Goal: Check status: Check status

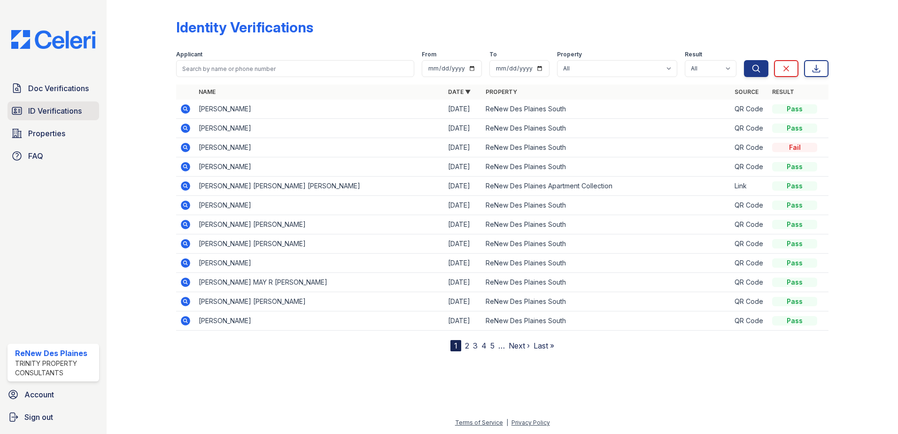
click at [41, 109] on span "ID Verifications" at bounding box center [55, 110] width 54 height 11
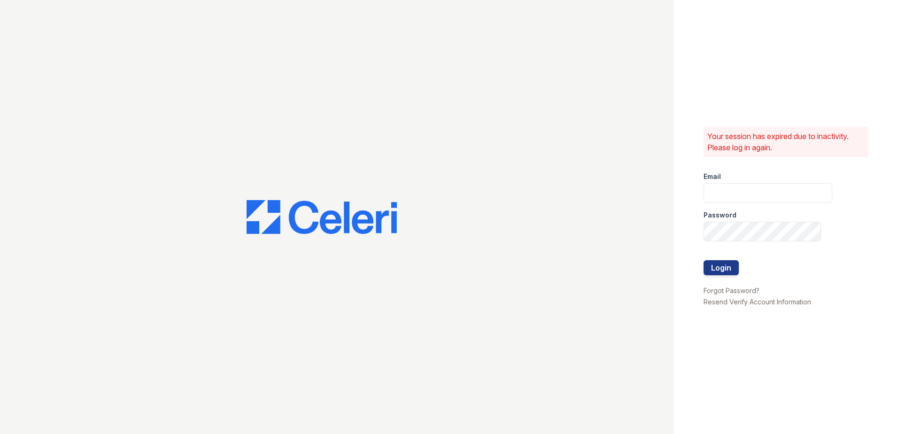
type input "renewdesplaines@trinity-pm.com"
click at [725, 267] on button "Login" at bounding box center [720, 267] width 35 height 15
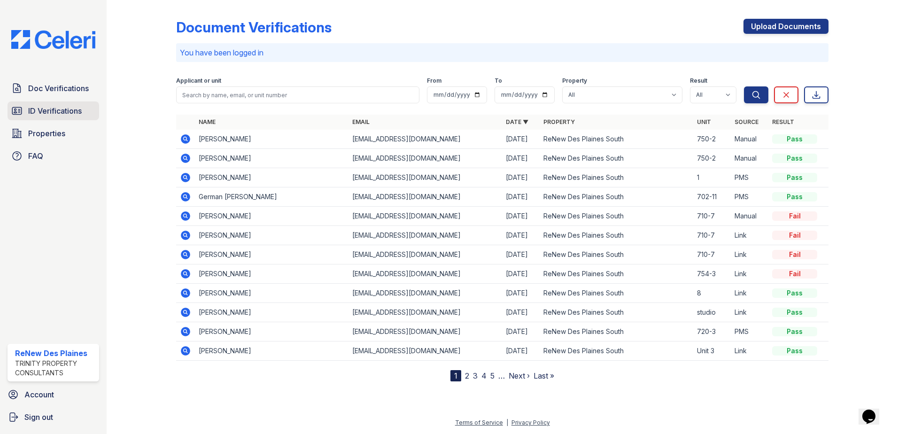
click at [51, 112] on span "ID Verifications" at bounding box center [55, 110] width 54 height 11
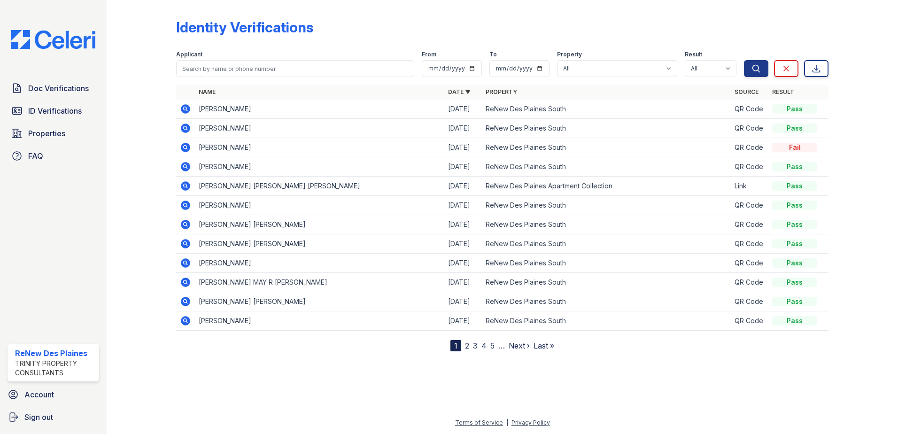
click at [466, 347] on link "2" at bounding box center [467, 345] width 4 height 9
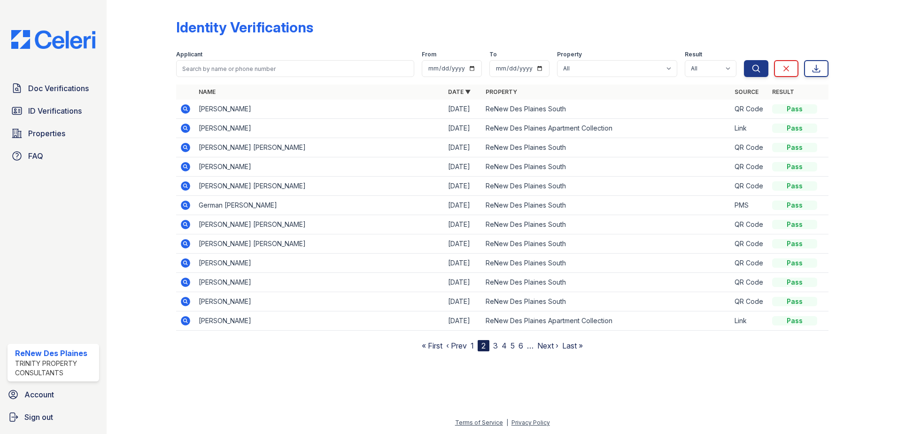
click at [186, 204] on icon at bounding box center [185, 205] width 11 height 11
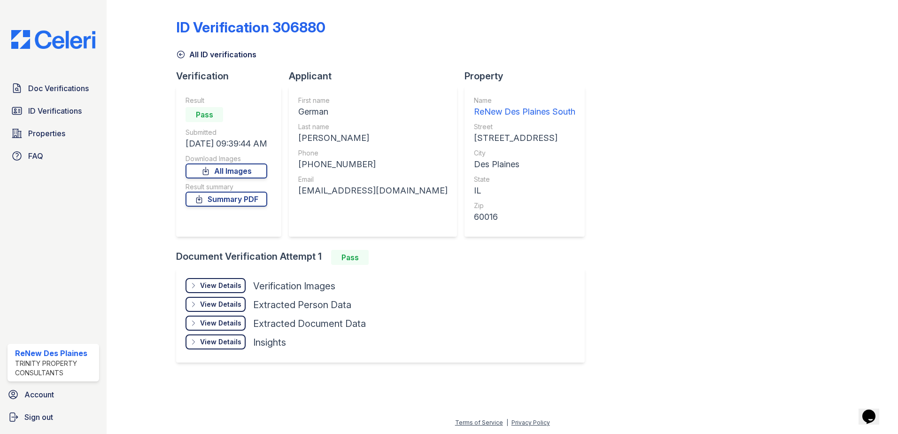
click at [216, 287] on div "View Details" at bounding box center [220, 285] width 41 height 9
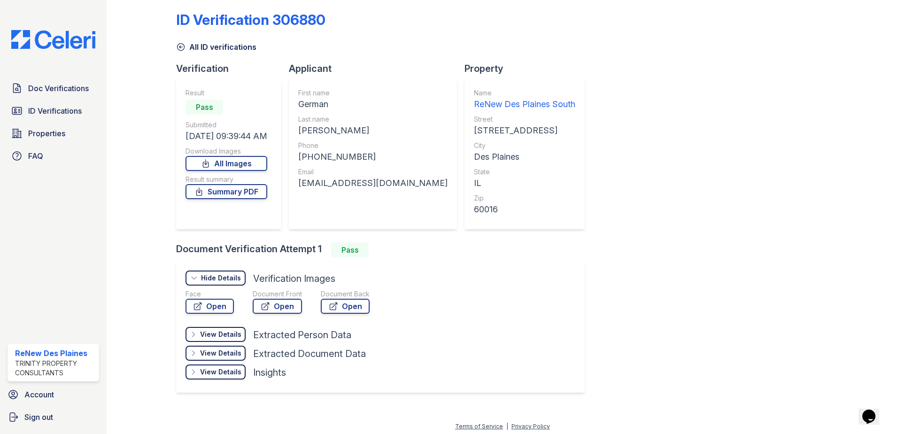
scroll to position [11, 0]
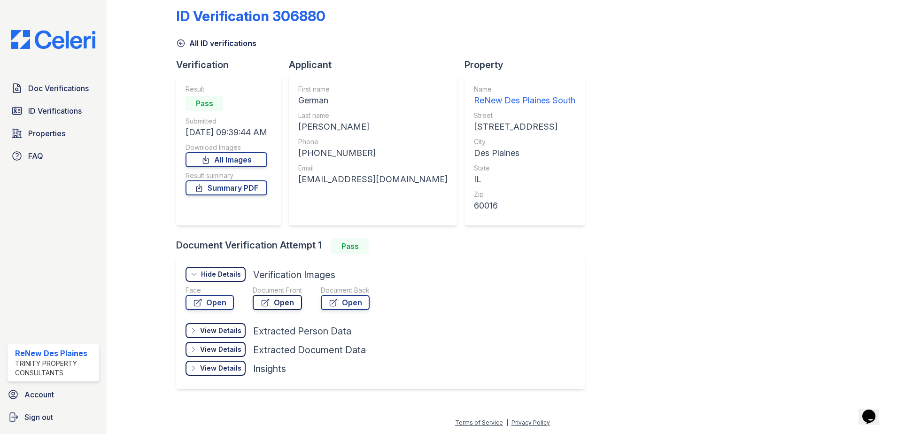
click at [266, 305] on icon at bounding box center [265, 302] width 9 height 9
click at [333, 304] on icon at bounding box center [333, 302] width 9 height 9
click at [244, 188] on link "Summary PDF" at bounding box center [226, 187] width 82 height 15
click at [44, 90] on span "Doc Verifications" at bounding box center [58, 88] width 61 height 11
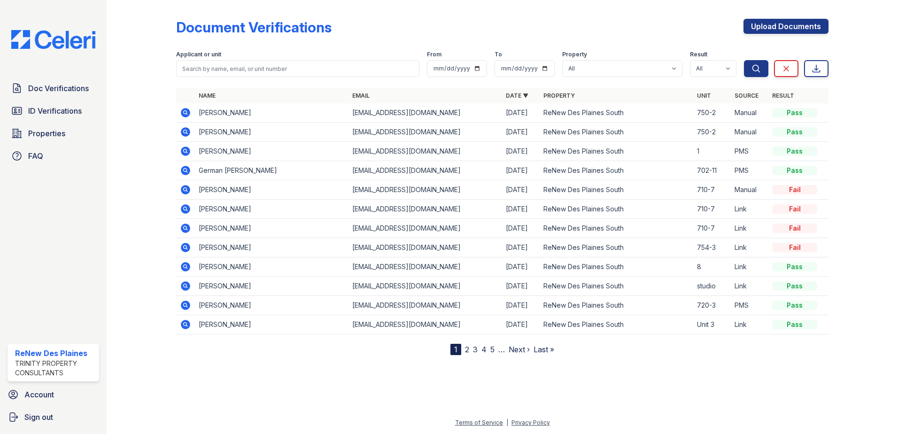
click at [185, 168] on icon at bounding box center [185, 170] width 11 height 11
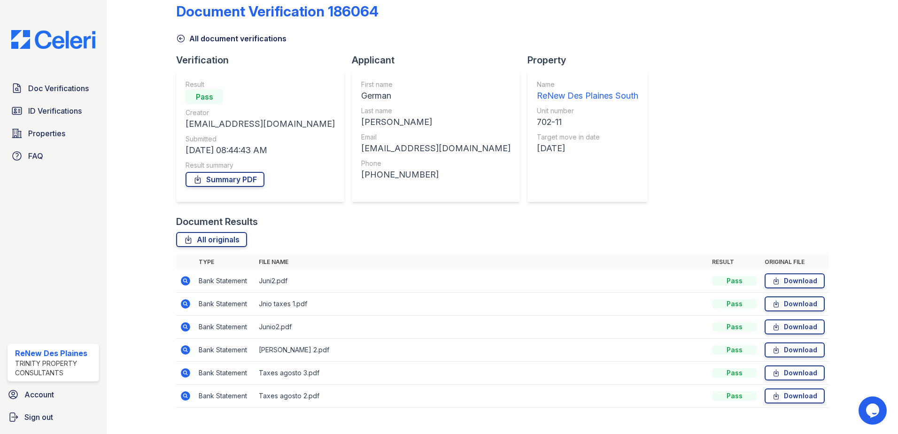
scroll to position [31, 0]
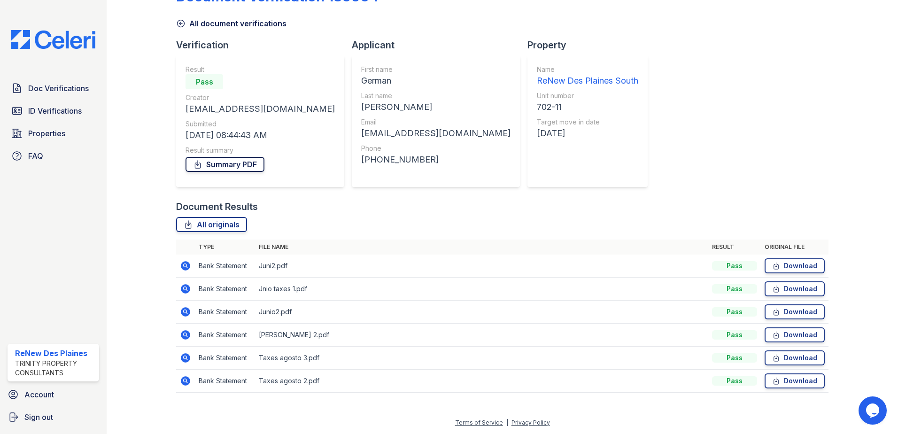
click at [206, 168] on link "Summary PDF" at bounding box center [224, 164] width 79 height 15
click at [34, 92] on span "Doc Verifications" at bounding box center [58, 88] width 61 height 11
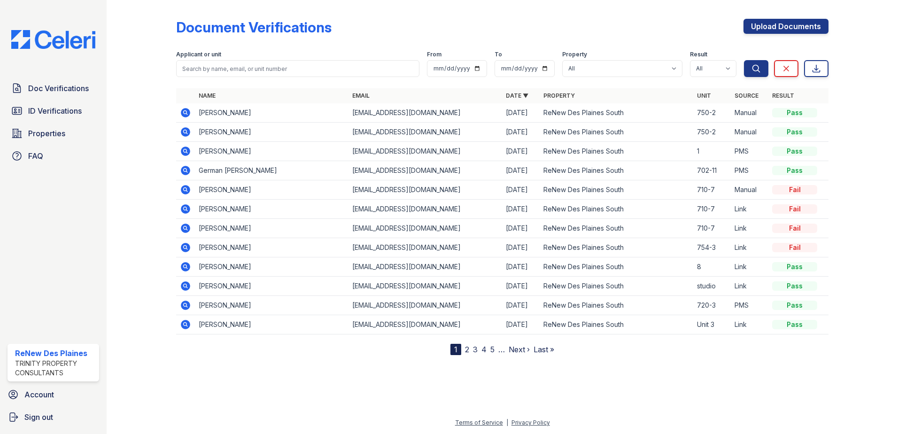
click at [181, 188] on icon at bounding box center [185, 189] width 11 height 11
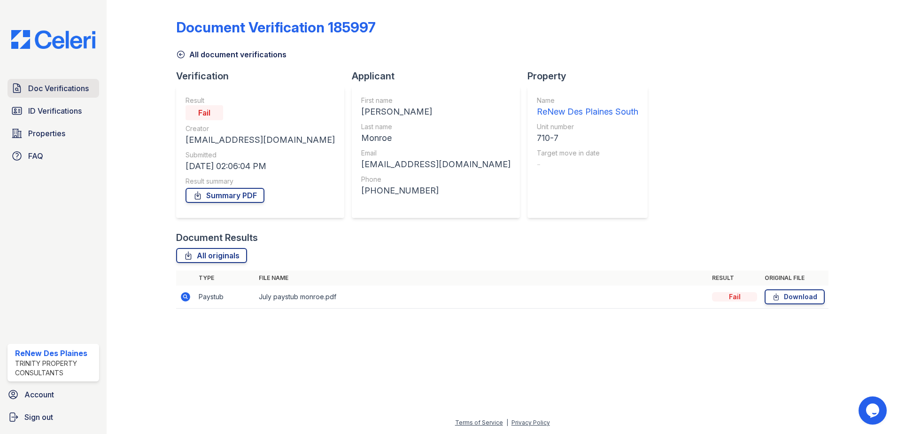
click at [50, 88] on span "Doc Verifications" at bounding box center [58, 88] width 61 height 11
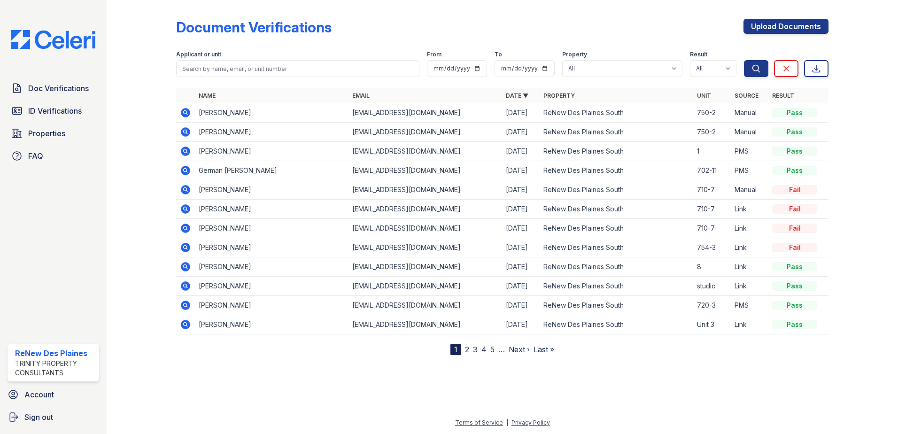
click at [183, 189] on icon at bounding box center [185, 189] width 9 height 9
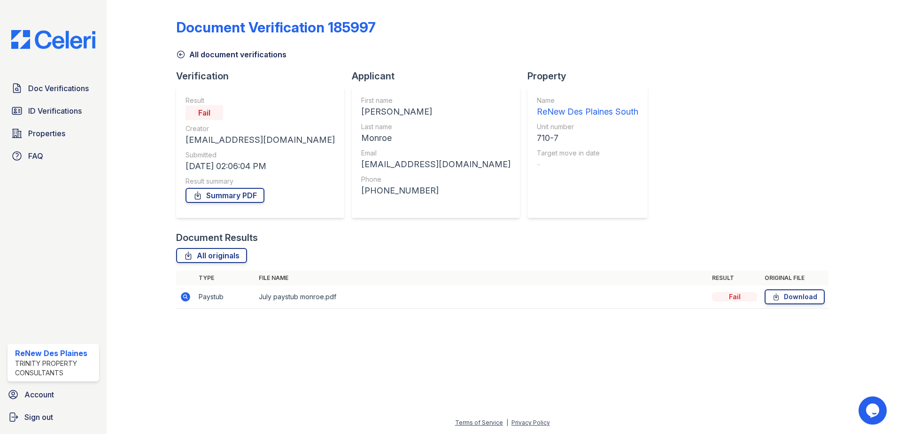
click at [185, 296] on icon at bounding box center [185, 296] width 2 height 2
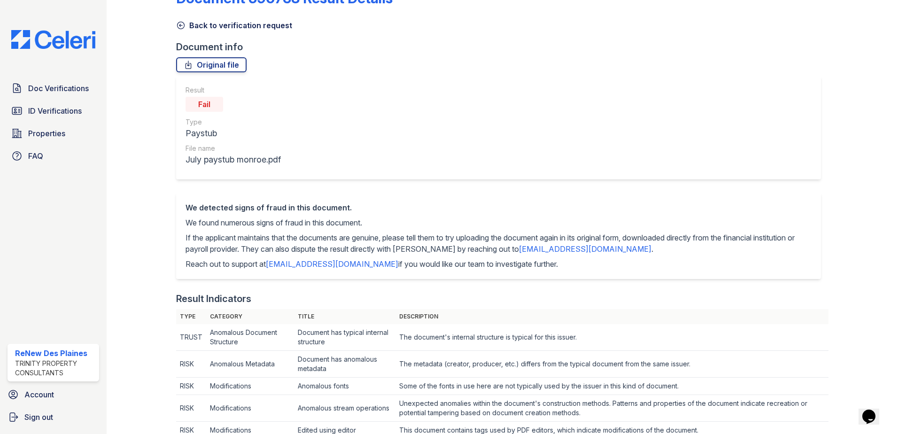
scroll to position [141, 0]
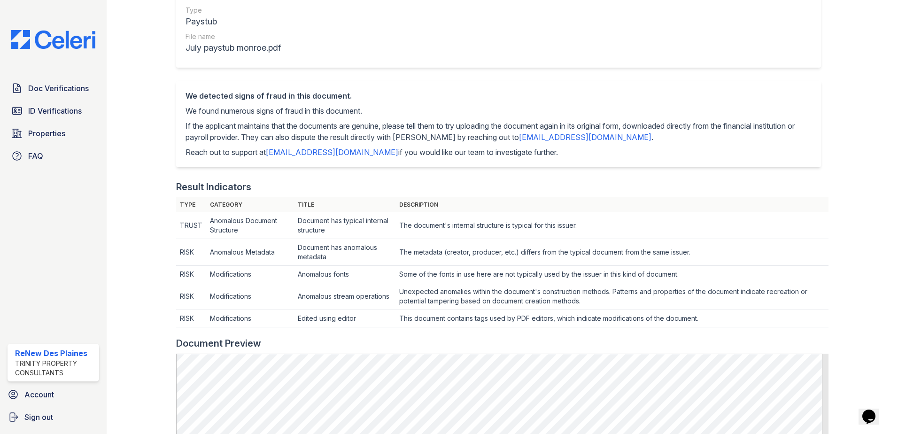
drag, startPoint x: 292, startPoint y: 138, endPoint x: 658, endPoint y: 156, distance: 366.6
click at [658, 156] on div "We detected signs of fraud in this document. We found numerous signs of fraud i…" at bounding box center [498, 124] width 626 height 68
click at [567, 190] on div "Result Indicators" at bounding box center [502, 186] width 652 height 13
click at [55, 89] on span "Doc Verifications" at bounding box center [58, 88] width 61 height 11
